Goal: Use online tool/utility: Utilize a website feature to perform a specific function

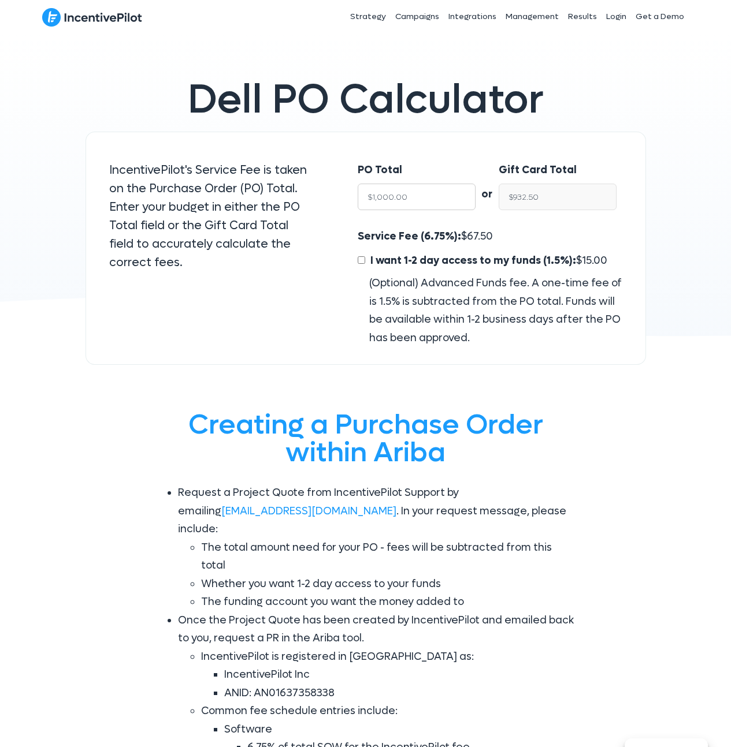
click at [423, 188] on input "$1,000.00" at bounding box center [417, 197] width 118 height 27
type input "50"
type input "$46.62"
type input "500"
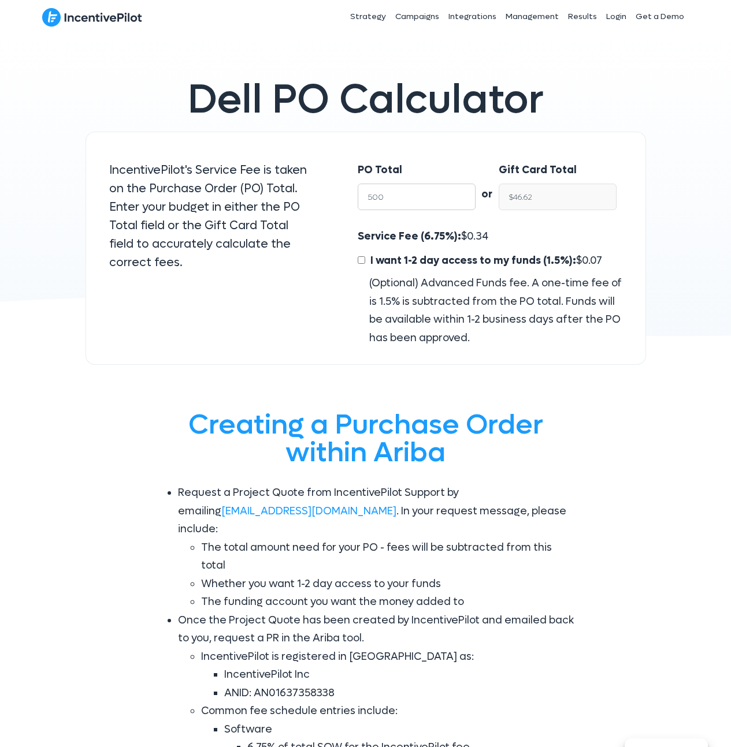
type input "$466.25"
type input "5000"
type input "$4,662.50"
type input "50000"
type input "$46,625.00"
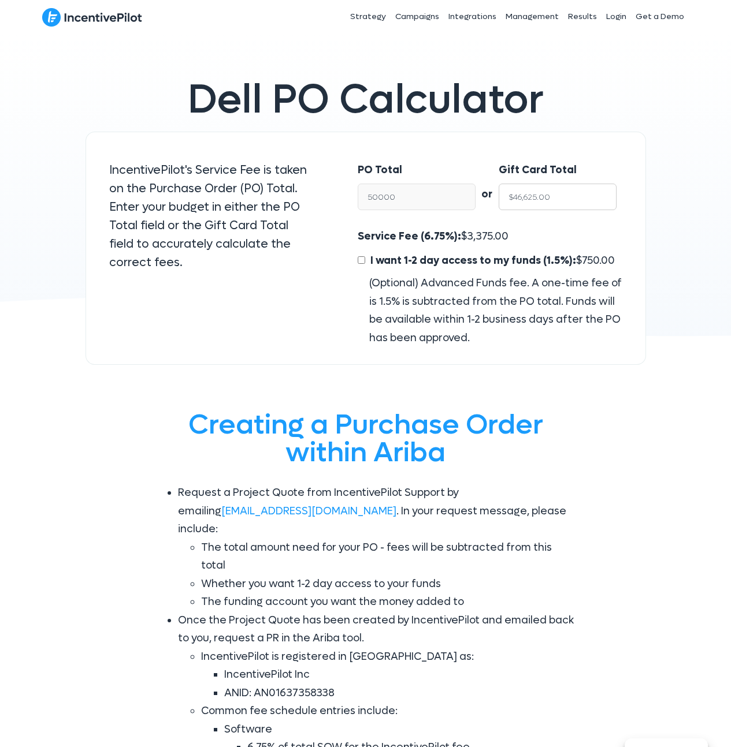
drag, startPoint x: 571, startPoint y: 198, endPoint x: 562, endPoint y: 200, distance: 9.5
click at [571, 199] on input "$46,625.00" at bounding box center [557, 197] width 118 height 27
click at [563, 200] on input "$46,625.00" at bounding box center [557, 197] width 118 height 27
type input "$50,000.00"
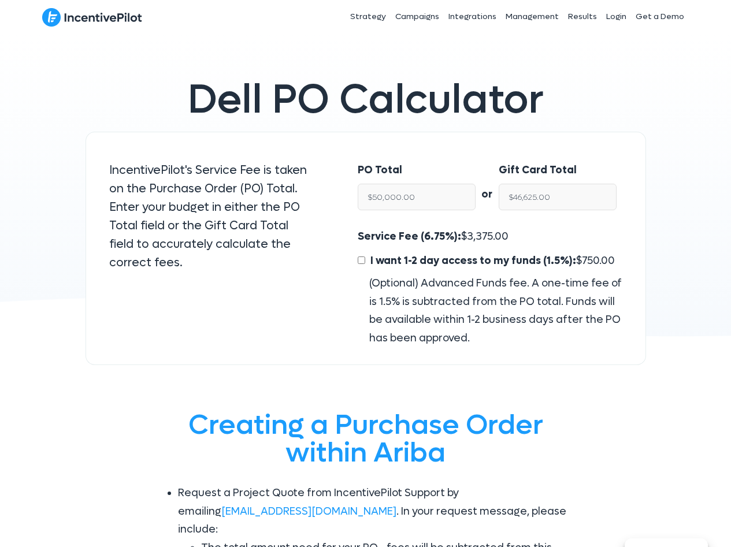
click at [488, 239] on span "3,375.00" at bounding box center [488, 236] width 42 height 13
copy span "3,375.00"
